Goal: Task Accomplishment & Management: Manage account settings

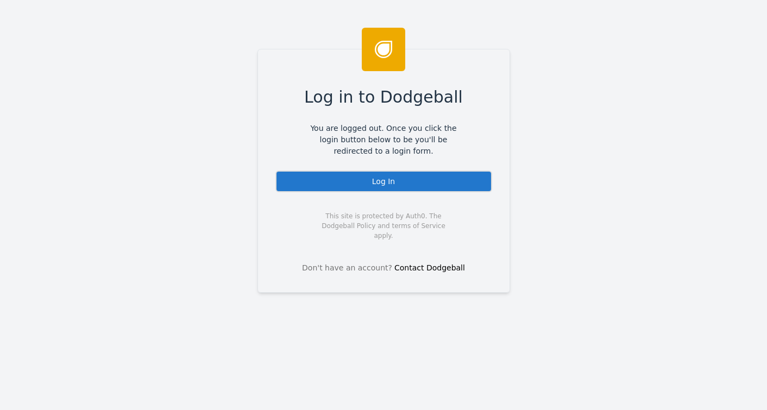
click at [387, 184] on div "Log In" at bounding box center [383, 182] width 217 height 22
click at [400, 175] on div "Log In" at bounding box center [383, 182] width 217 height 22
click at [377, 183] on div "Log In" at bounding box center [383, 182] width 217 height 22
click at [387, 186] on div "Log In" at bounding box center [383, 182] width 217 height 22
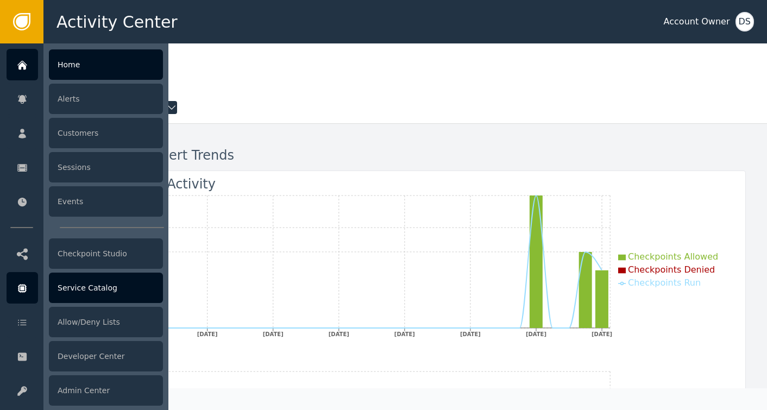
click at [90, 293] on div "Service Catalog" at bounding box center [106, 288] width 114 height 30
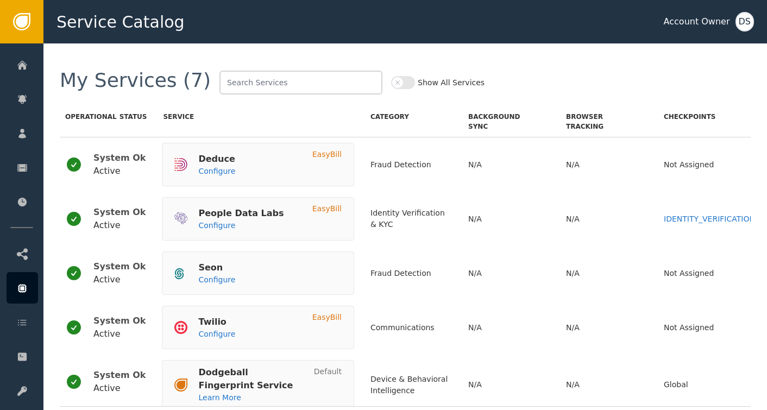
click at [744, 21] on div "DS" at bounding box center [744, 22] width 18 height 20
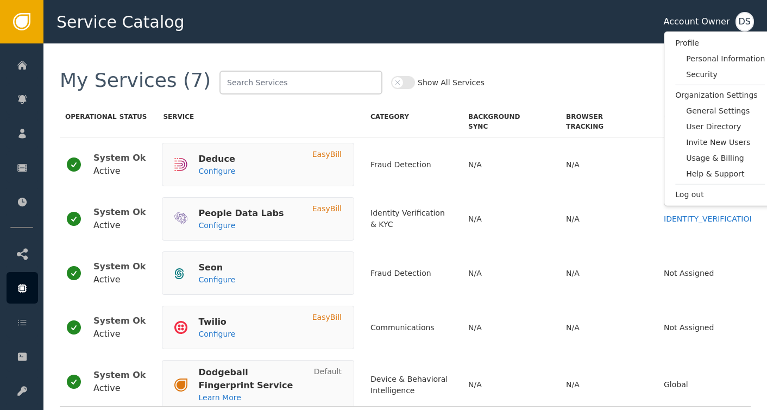
click at [743, 23] on div "DS" at bounding box center [744, 22] width 18 height 20
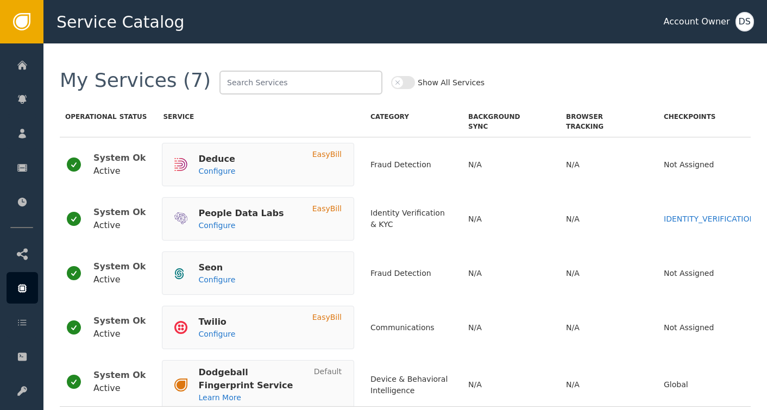
click at [746, 18] on div "DS" at bounding box center [744, 22] width 18 height 20
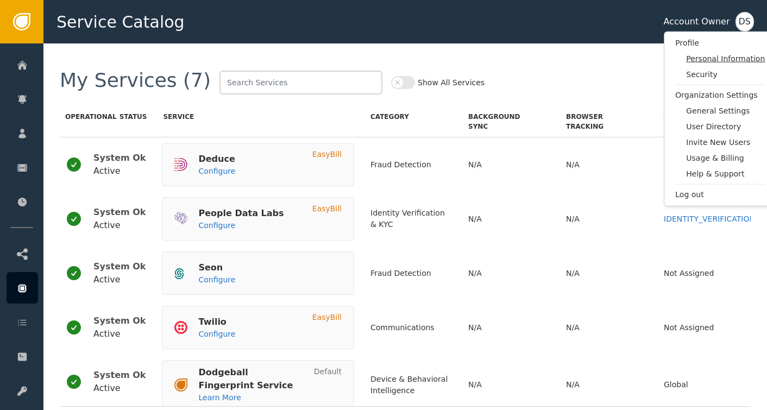
click at [736, 60] on span "Personal Information" at bounding box center [725, 58] width 79 height 11
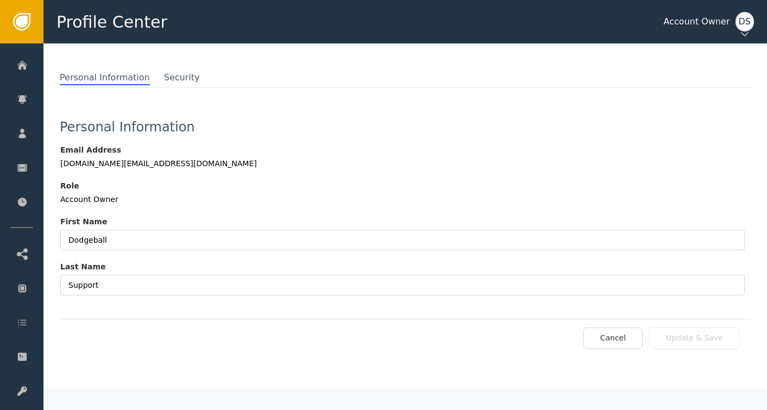
scroll to position [48, 0]
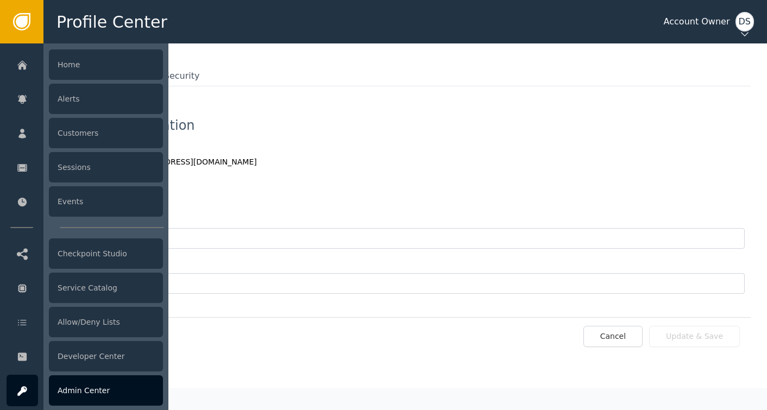
click at [88, 385] on div "Admin Center" at bounding box center [106, 390] width 114 height 30
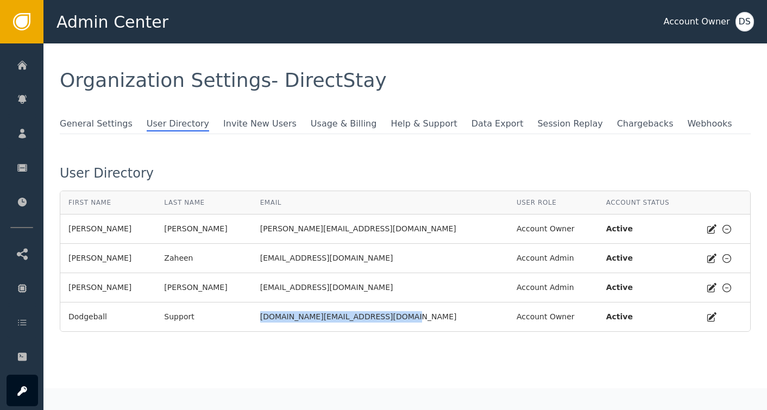
drag, startPoint x: 363, startPoint y: 317, endPoint x: 238, endPoint y: 324, distance: 125.1
click at [252, 324] on td "[DOMAIN_NAME][EMAIL_ADDRESS][DOMAIN_NAME]" at bounding box center [380, 317] width 256 height 29
copy div "[DOMAIN_NAME][EMAIL_ADDRESS][DOMAIN_NAME]"
